Goal: Check status: Check status

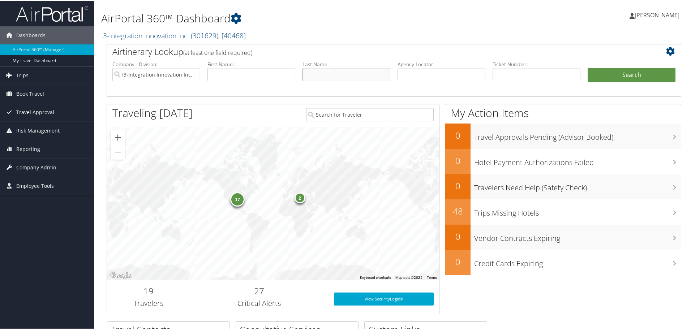
click at [314, 71] on input "text" at bounding box center [347, 73] width 88 height 13
type input "[PERSON_NAME]"
click at [588, 67] on button "Search" at bounding box center [632, 74] width 88 height 14
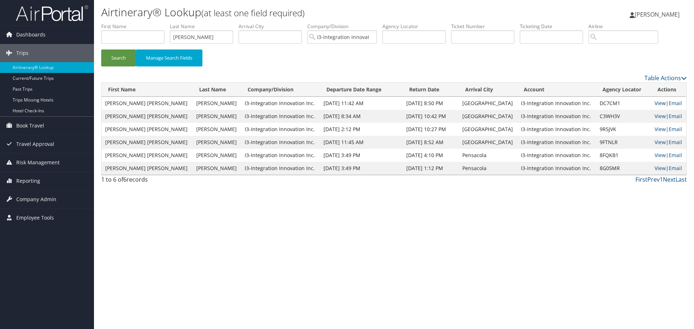
click at [655, 105] on link "View" at bounding box center [660, 103] width 11 height 7
